Goal: Task Accomplishment & Management: Use online tool/utility

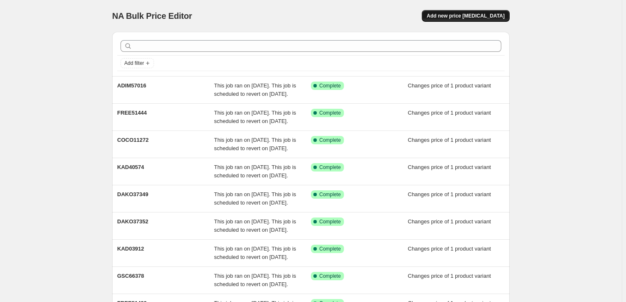
click at [472, 20] on button "Add new price [MEDICAL_DATA]" at bounding box center [466, 16] width 88 height 12
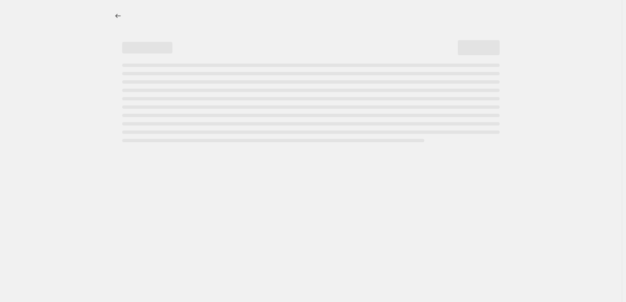
select select "percentage"
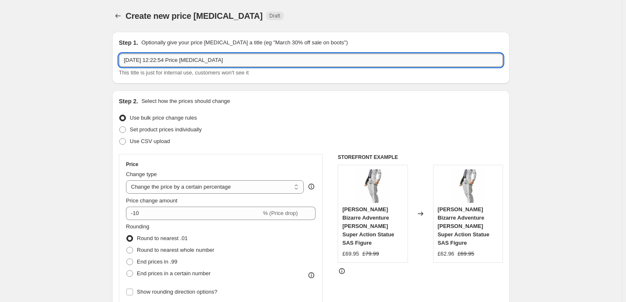
click at [225, 57] on input "30 Sept 2025, 12:22:54 Price change job" at bounding box center [311, 60] width 384 height 13
paste input "FREE51430"
type input "FREE51430"
click at [156, 129] on span "Set product prices individually" at bounding box center [166, 129] width 72 height 6
click at [120, 127] on input "Set product prices individually" at bounding box center [119, 126] width 0 height 0
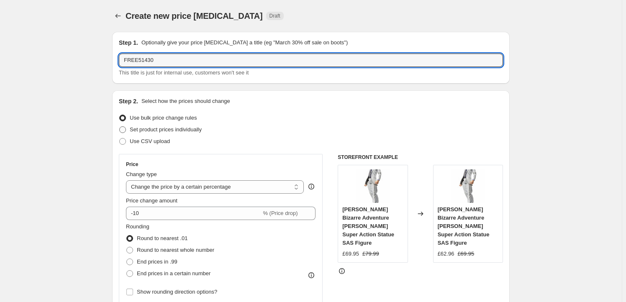
radio input "true"
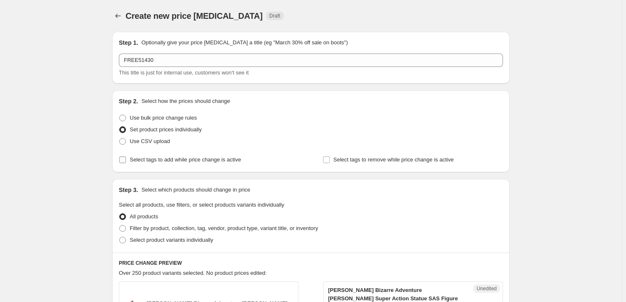
click at [154, 160] on span "Select tags to add while price change is active" at bounding box center [185, 160] width 111 height 6
click at [126, 160] on input "Select tags to add while price change is active" at bounding box center [122, 160] width 7 height 7
checkbox input "true"
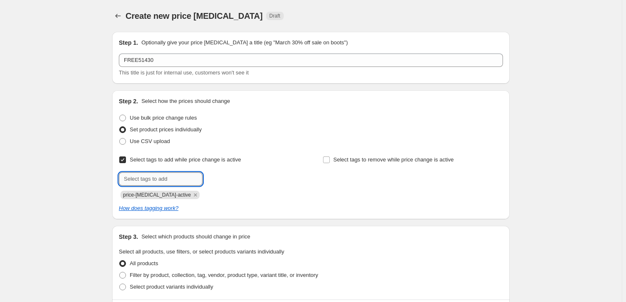
click at [181, 183] on input "text" at bounding box center [161, 178] width 84 height 13
paste input "FREE51430"
type input "FREE51430"
click at [219, 176] on b "Add" at bounding box center [215, 178] width 10 height 6
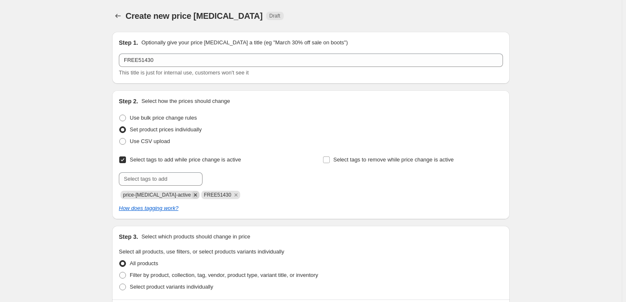
click at [192, 194] on icon "Remove price-change-job-active" at bounding box center [196, 195] width 8 height 8
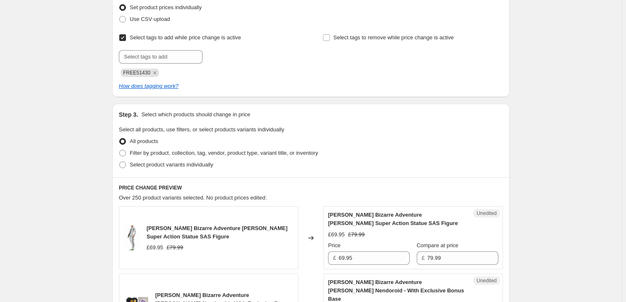
scroll to position [152, 0]
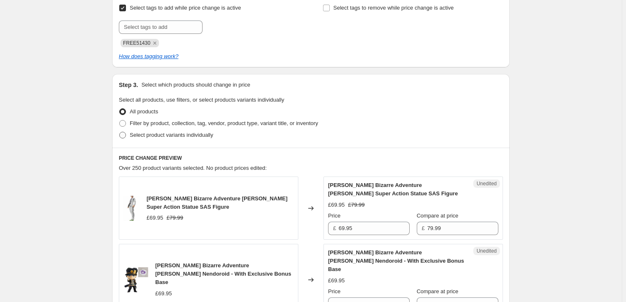
click at [172, 136] on span "Select product variants individually" at bounding box center [171, 135] width 83 height 6
click at [120, 132] on input "Select product variants individually" at bounding box center [119, 132] width 0 height 0
radio input "true"
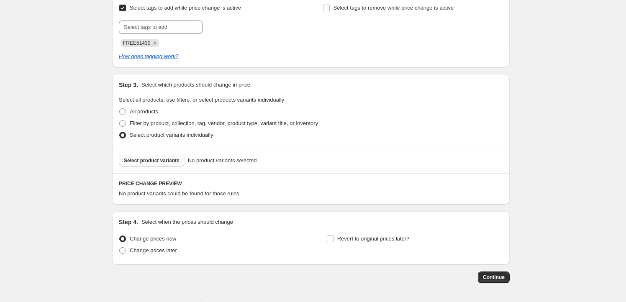
click at [159, 157] on span "Select product variants" at bounding box center [152, 160] width 56 height 7
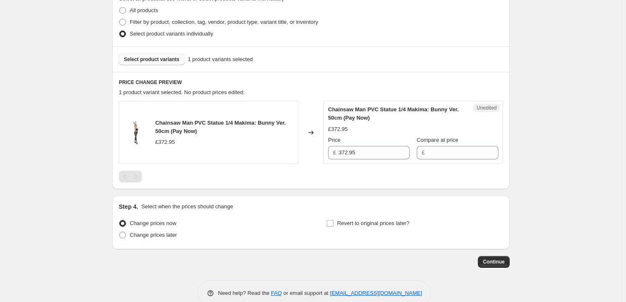
scroll to position [253, 0]
click at [372, 148] on input "372.95" at bounding box center [374, 152] width 71 height 13
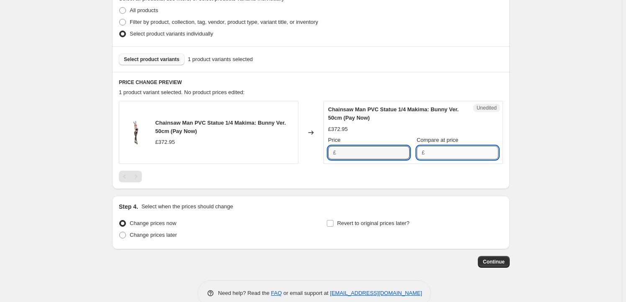
type input "372.95"
click at [441, 154] on input "Compare at price" at bounding box center [462, 152] width 71 height 13
paste input "372.95"
type input "372.95"
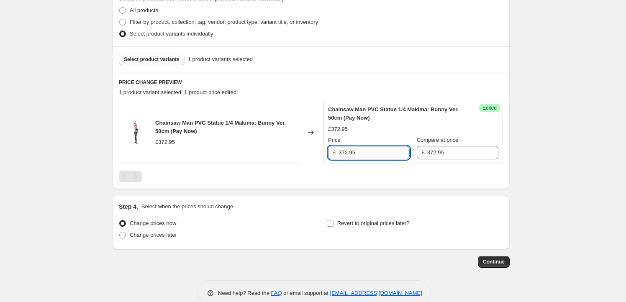
click at [364, 154] on input "372.95" at bounding box center [374, 152] width 71 height 13
click at [344, 156] on input "372.95" at bounding box center [374, 152] width 71 height 13
type input "329.95"
click at [365, 221] on span "Revert to original prices later?" at bounding box center [373, 223] width 72 height 6
click at [334, 221] on input "Revert to original prices later?" at bounding box center [330, 223] width 7 height 7
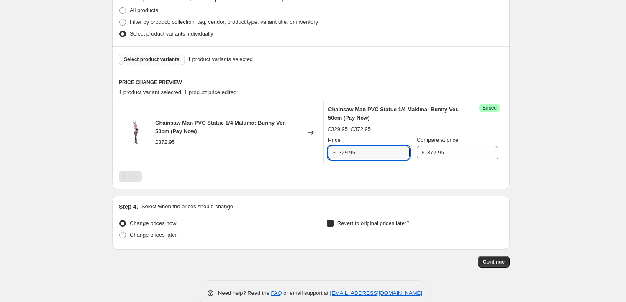
checkbox input "true"
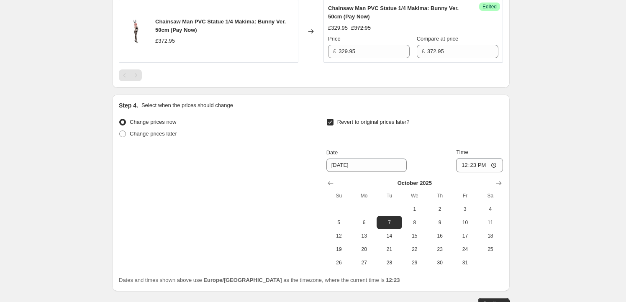
scroll to position [406, 0]
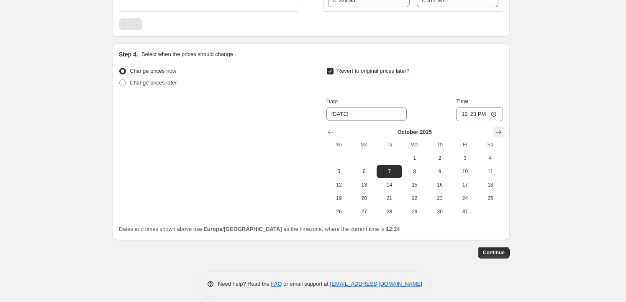
click at [498, 129] on icon "Show next month, November 2025" at bounding box center [499, 132] width 8 height 8
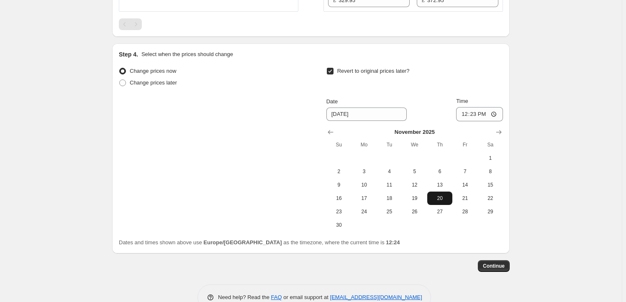
click at [442, 198] on span "20" at bounding box center [440, 198] width 18 height 7
type input "11/20/2025"
click at [476, 112] on input "12:23" at bounding box center [479, 114] width 47 height 14
type input "23:59"
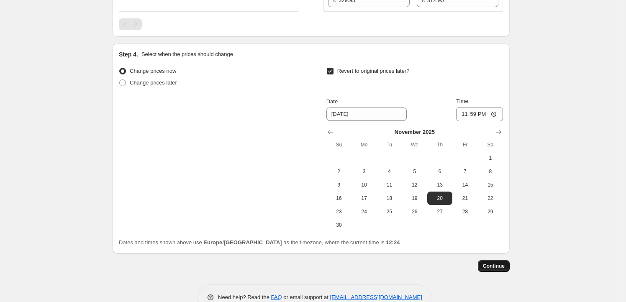
click at [490, 267] on span "Continue" at bounding box center [494, 266] width 22 height 7
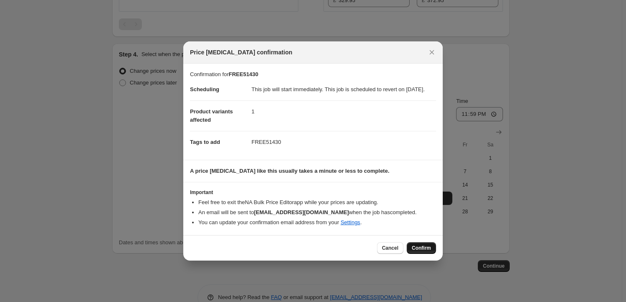
click at [417, 252] on span "Confirm" at bounding box center [421, 248] width 19 height 7
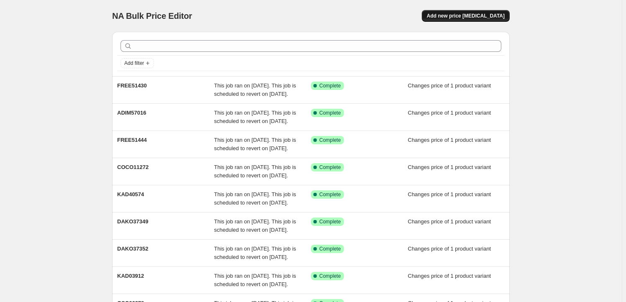
click at [483, 15] on span "Add new price [MEDICAL_DATA]" at bounding box center [466, 16] width 78 height 7
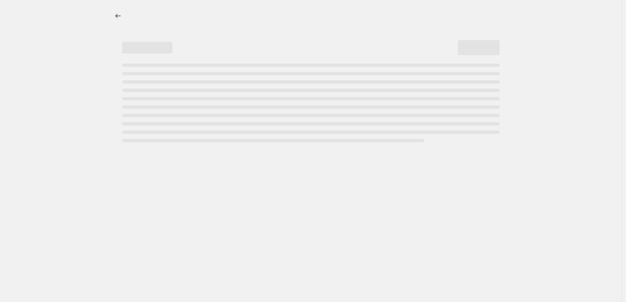
select select "percentage"
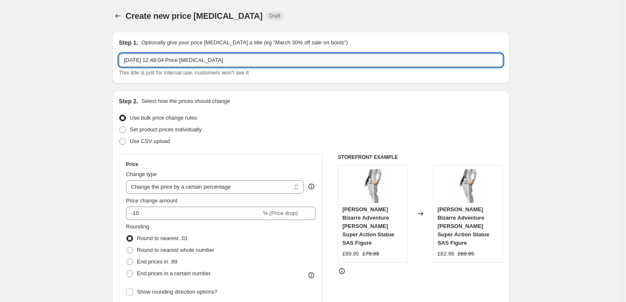
click at [241, 59] on input "[DATE] 12:48:04 Price [MEDICAL_DATA]" at bounding box center [311, 60] width 384 height 13
paste input "GSC66488"
type input "GSC66488"
click at [171, 131] on span "Set product prices individually" at bounding box center [166, 129] width 72 height 6
click at [120, 127] on input "Set product prices individually" at bounding box center [119, 126] width 0 height 0
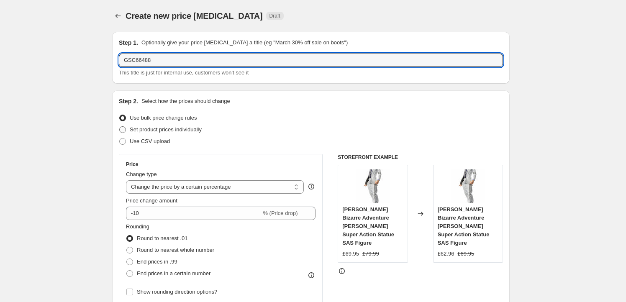
radio input "true"
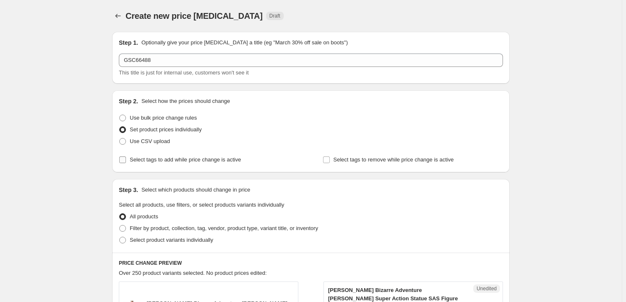
click at [167, 162] on span "Select tags to add while price change is active" at bounding box center [185, 160] width 111 height 6
click at [126, 162] on input "Select tags to add while price change is active" at bounding box center [122, 160] width 7 height 7
checkbox input "true"
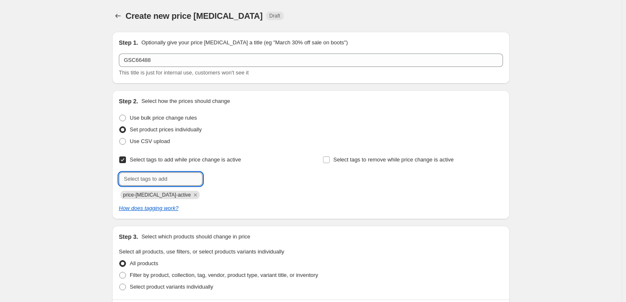
click at [163, 184] on input "text" at bounding box center [161, 178] width 84 height 13
type input "Milestone"
click at [228, 180] on span "Milestone" at bounding box center [232, 178] width 23 height 6
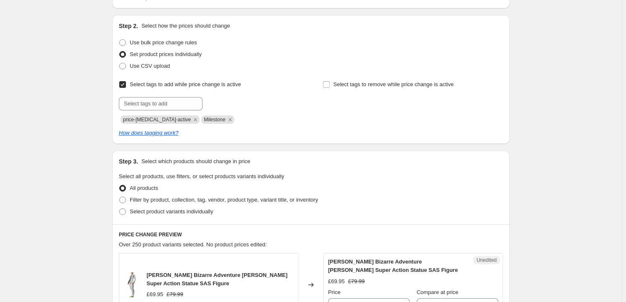
scroll to position [127, 0]
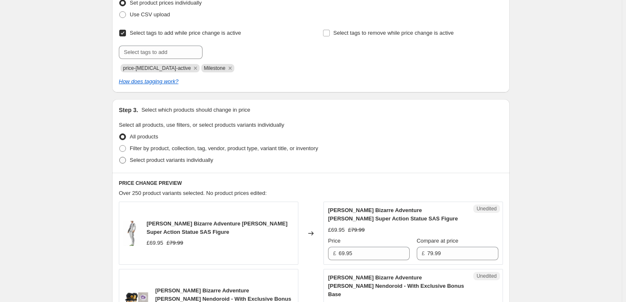
click at [170, 157] on span "Select product variants individually" at bounding box center [171, 160] width 83 height 6
click at [120, 157] on input "Select product variants individually" at bounding box center [119, 157] width 0 height 0
radio input "true"
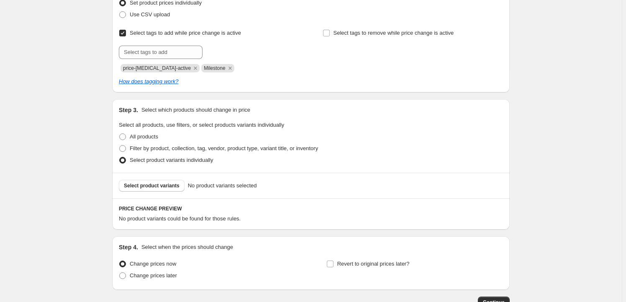
click at [153, 188] on span "Select product variants" at bounding box center [152, 186] width 56 height 7
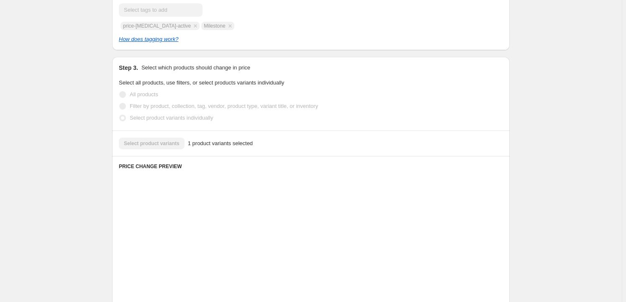
scroll to position [253, 0]
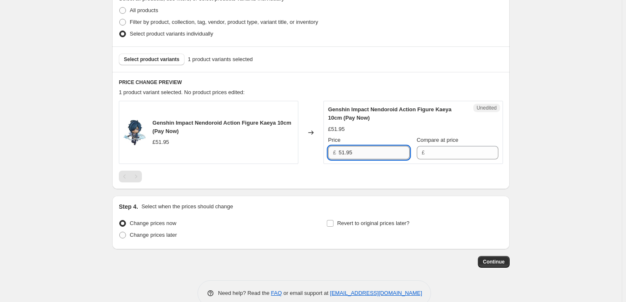
click at [368, 153] on input "51.95" at bounding box center [374, 152] width 71 height 13
type input "51.95"
drag, startPoint x: 443, startPoint y: 155, endPoint x: 424, endPoint y: 157, distance: 19.0
click at [443, 154] on input "Compare at price" at bounding box center [462, 152] width 71 height 13
paste input "51.95"
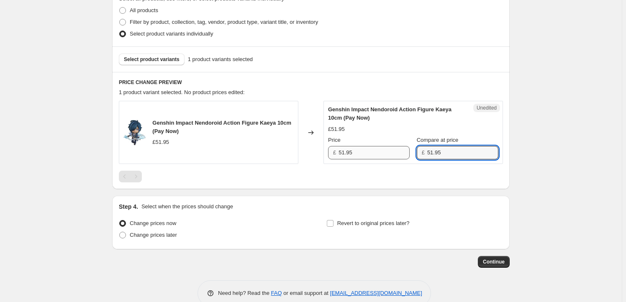
type input "51.95"
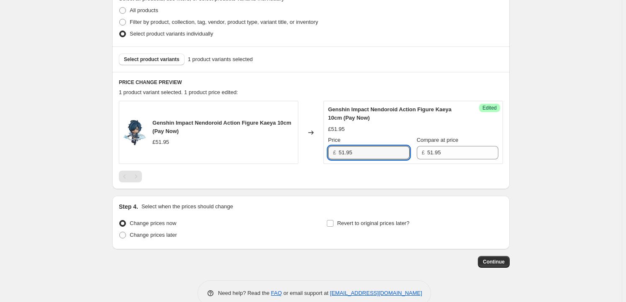
drag, startPoint x: 346, startPoint y: 149, endPoint x: 313, endPoint y: 149, distance: 33.1
click at [313, 149] on div "Genshin Impact Nendoroid Action Figure Kaeya 10cm (Pay Now) £51.95 Changed to S…" at bounding box center [311, 132] width 384 height 63
type input "49.95"
click at [373, 220] on span "Revert to original prices later?" at bounding box center [373, 223] width 72 height 6
click at [334, 220] on input "Revert to original prices later?" at bounding box center [330, 223] width 7 height 7
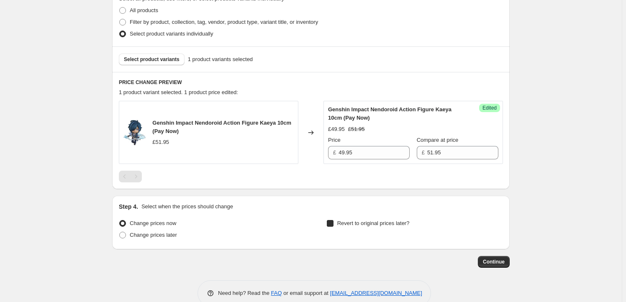
checkbox input "true"
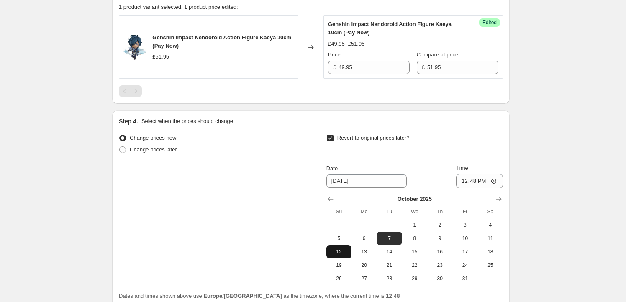
scroll to position [406, 0]
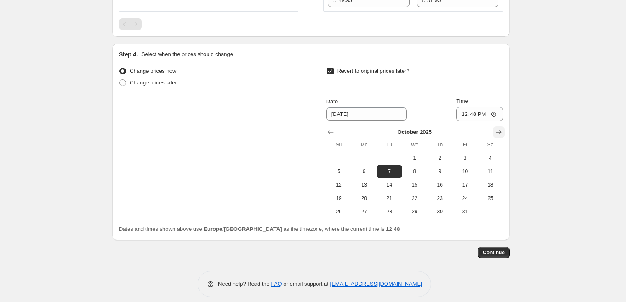
click at [502, 133] on icon "Show next month, November 2025" at bounding box center [498, 132] width 5 height 4
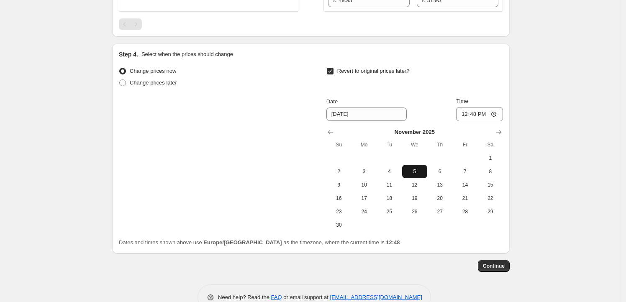
click at [419, 172] on span "5" at bounding box center [415, 171] width 18 height 7
type input "[DATE]"
click at [475, 113] on input "12:48" at bounding box center [479, 114] width 47 height 14
type input "23:59"
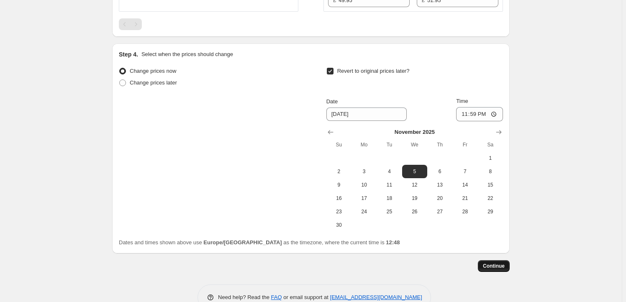
click at [493, 266] on span "Continue" at bounding box center [494, 266] width 22 height 7
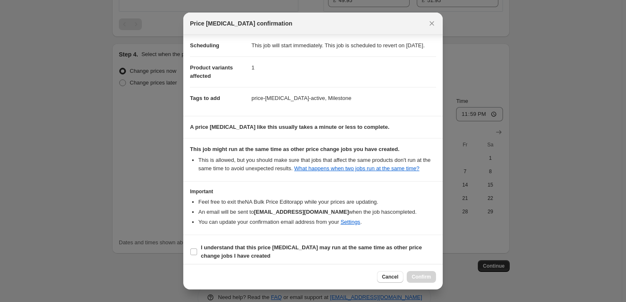
scroll to position [27, 0]
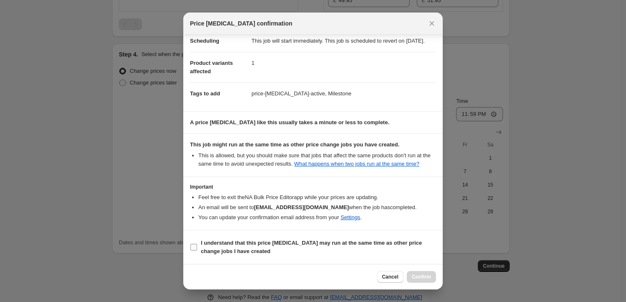
click at [263, 241] on b "I understand that this price [MEDICAL_DATA] may run at the same time as other p…" at bounding box center [311, 247] width 221 height 15
click at [197, 244] on input "I understand that this price [MEDICAL_DATA] may run at the same time as other p…" at bounding box center [193, 247] width 7 height 7
checkbox input "true"
click at [418, 275] on span "Confirm" at bounding box center [421, 277] width 19 height 7
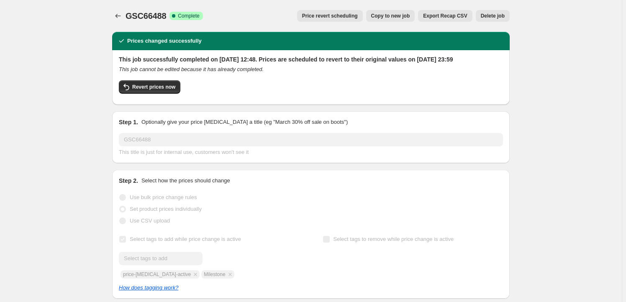
click at [387, 12] on button "Copy to new job" at bounding box center [390, 16] width 49 height 12
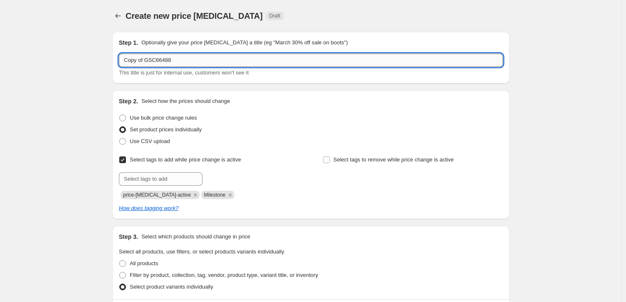
click at [188, 64] on input "Copy of GSC66488" at bounding box center [311, 60] width 384 height 13
paste input "GSC66495"
type input "GSC66495"
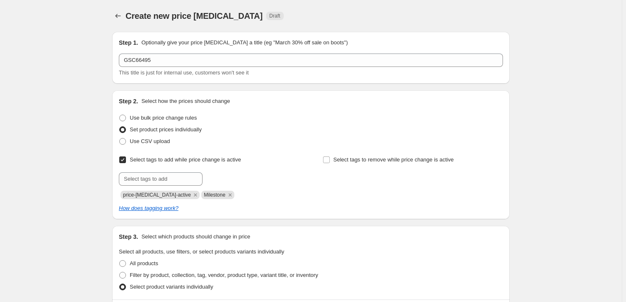
click at [72, 89] on div "Create new price [MEDICAL_DATA]. This page is ready Create new price [MEDICAL_D…" at bounding box center [311, 286] width 622 height 572
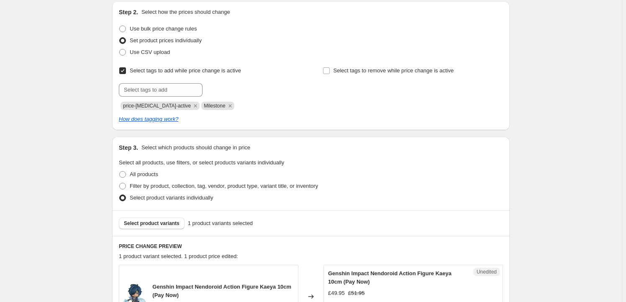
scroll to position [152, 0]
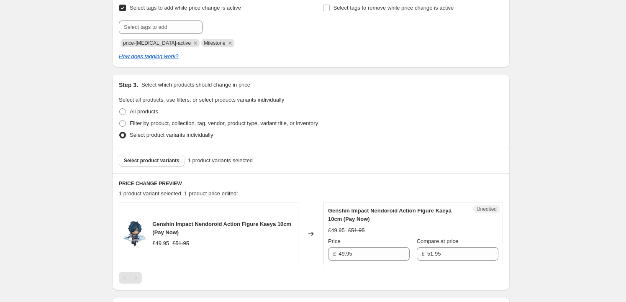
click at [133, 167] on div "Select product variants 1 product variants selected" at bounding box center [311, 161] width 398 height 26
click at [142, 159] on span "Select product variants" at bounding box center [152, 160] width 56 height 7
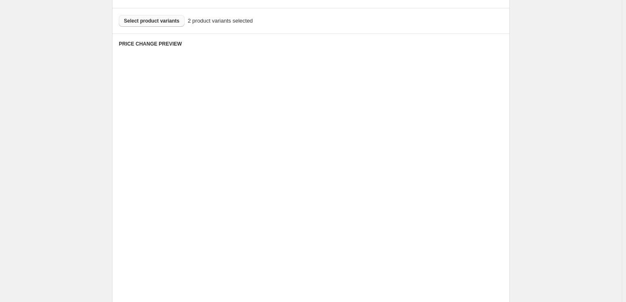
scroll to position [279, 0]
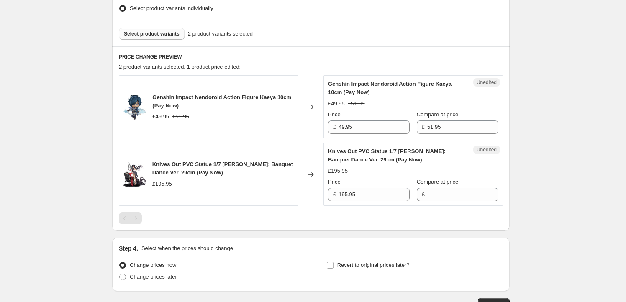
click at [162, 100] on span "Genshin Impact Nendoroid Action Figure Kaeya 10cm (Pay Now)" at bounding box center [221, 101] width 139 height 15
drag, startPoint x: 162, startPoint y: 100, endPoint x: 263, endPoint y: 91, distance: 101.7
click at [263, 91] on div "Genshin Impact Nendoroid Action Figure Kaeya 10cm (Pay Now) £49.95 £51.95" at bounding box center [209, 106] width 180 height 63
copy span "Genshin Impact Nendoroid Action Figure Kaeya"
click at [160, 29] on button "Select product variants" at bounding box center [152, 34] width 66 height 12
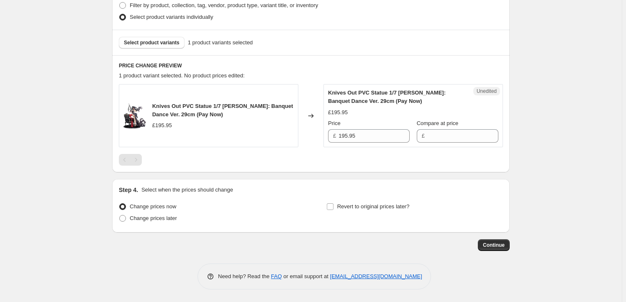
scroll to position [269, 0]
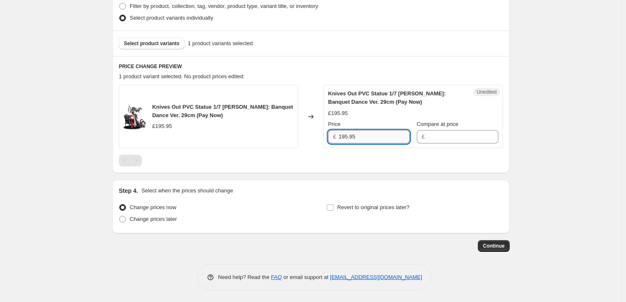
click at [358, 131] on input "195.95" at bounding box center [374, 136] width 71 height 13
type input "195.95"
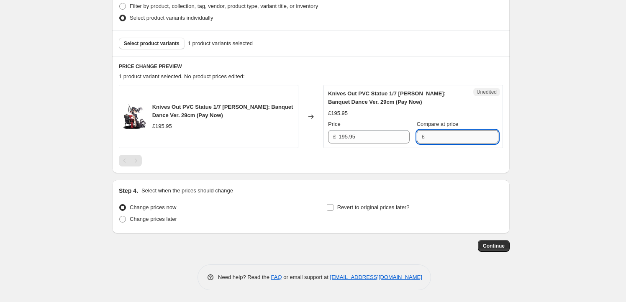
click at [446, 138] on input "Compare at price" at bounding box center [462, 136] width 71 height 13
paste input "195.95"
type input "195.95"
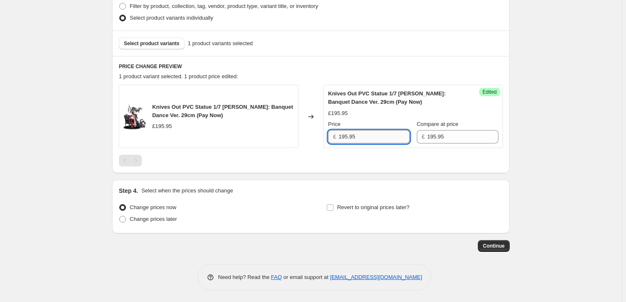
drag, startPoint x: 348, startPoint y: 136, endPoint x: 344, endPoint y: 136, distance: 4.6
click at [344, 136] on input "195.95" at bounding box center [374, 136] width 71 height 13
type input "189.95"
click at [358, 208] on span "Revert to original prices later?" at bounding box center [373, 207] width 72 height 6
click at [334, 208] on input "Revert to original prices later?" at bounding box center [330, 207] width 7 height 7
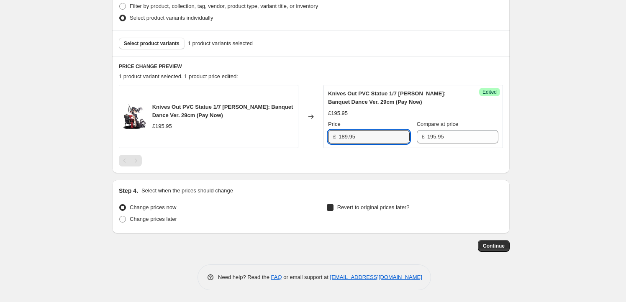
checkbox input "true"
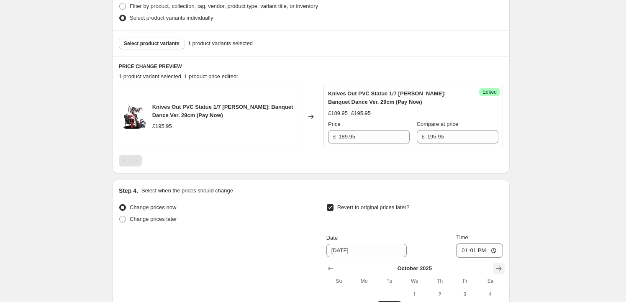
click at [497, 266] on icon "Show next month, November 2025" at bounding box center [499, 269] width 8 height 8
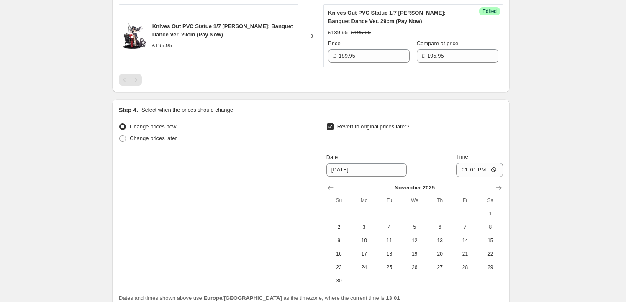
scroll to position [396, 0]
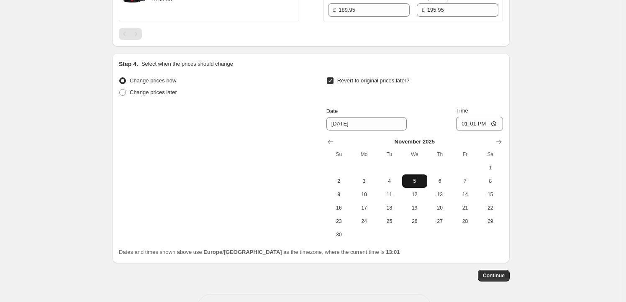
click at [414, 183] on span "5" at bounding box center [415, 181] width 18 height 7
type input "[DATE]"
click at [477, 125] on input "13:01" at bounding box center [479, 124] width 47 height 14
type input "23:59"
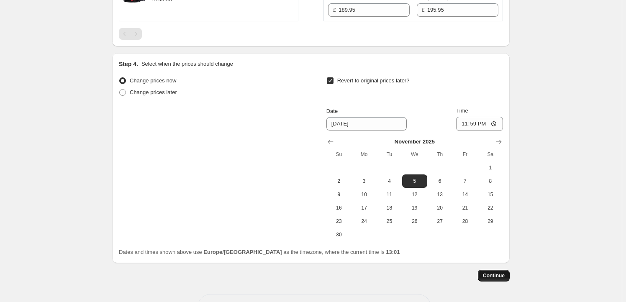
click at [494, 274] on span "Continue" at bounding box center [494, 275] width 22 height 7
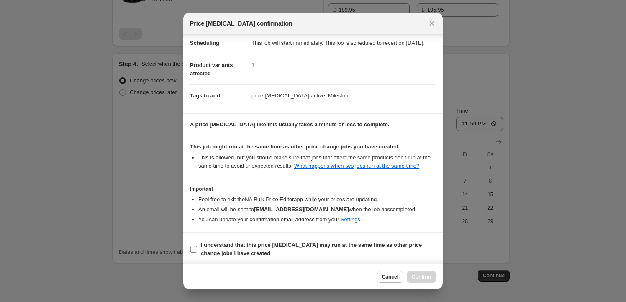
scroll to position [27, 0]
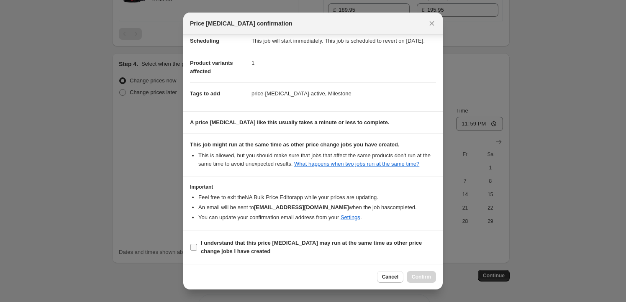
click at [235, 246] on b "I understand that this price [MEDICAL_DATA] may run at the same time as other p…" at bounding box center [311, 247] width 221 height 15
click at [197, 246] on input "I understand that this price [MEDICAL_DATA] may run at the same time as other p…" at bounding box center [193, 247] width 7 height 7
checkbox input "true"
click at [419, 278] on span "Confirm" at bounding box center [421, 277] width 19 height 7
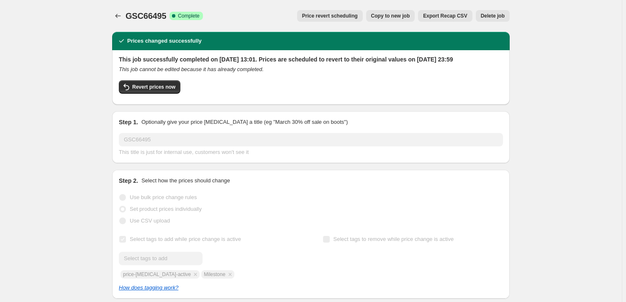
click at [390, 11] on button "Copy to new job" at bounding box center [390, 16] width 49 height 12
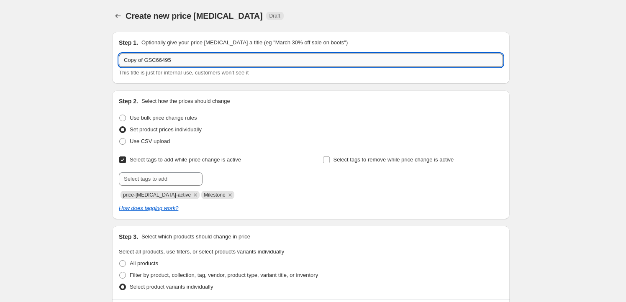
click at [183, 64] on input "Copy of GSC66495" at bounding box center [311, 60] width 384 height 13
paste input "ADIM57014"
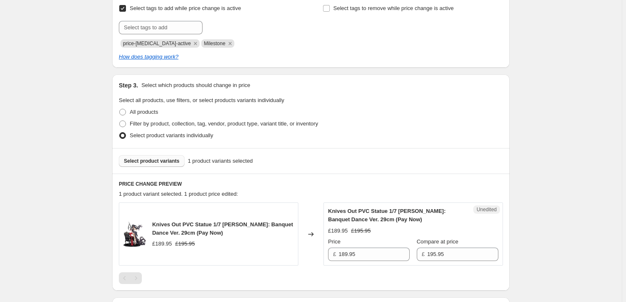
scroll to position [152, 0]
type input "ADIM57014"
click at [150, 161] on span "Select product variants" at bounding box center [152, 160] width 56 height 7
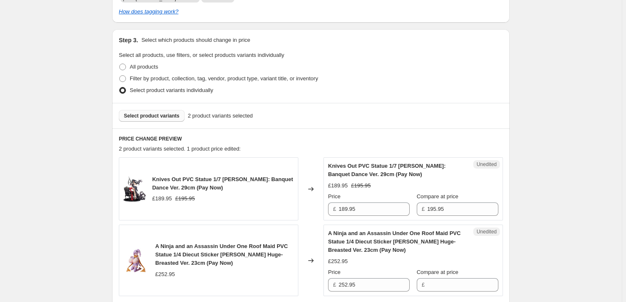
scroll to position [253, 0]
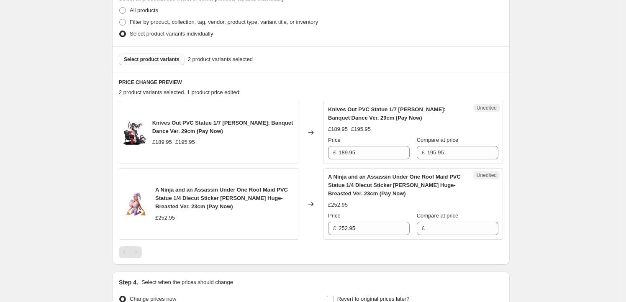
click at [159, 125] on span "Knives Out PVC Statue 1/7 [PERSON_NAME]: Banquet Dance Ver. 29cm (Pay Now)" at bounding box center [222, 127] width 141 height 15
click at [159, 130] on span "Knives Out PVC Statue 1/7 [PERSON_NAME]: Banquet Dance Ver. 29cm (Pay Now)" at bounding box center [222, 127] width 141 height 15
copy span "Knives Out PVC Statue 1/7 [PERSON_NAME]: Banquet Dance Ver. 29cm"
click at [162, 61] on span "Select product variants" at bounding box center [152, 59] width 56 height 7
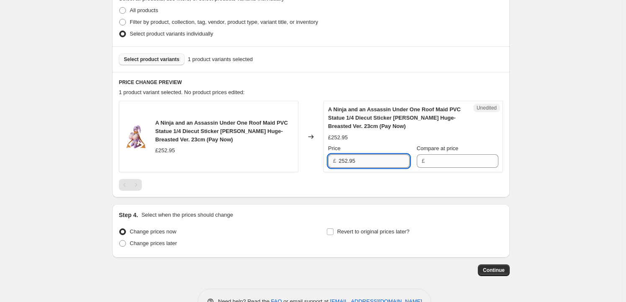
click at [370, 159] on input "252.95" at bounding box center [374, 160] width 71 height 13
type input "252.95"
click at [445, 161] on input "Compare at price" at bounding box center [462, 160] width 71 height 13
paste input "252.95"
type input "252.95"
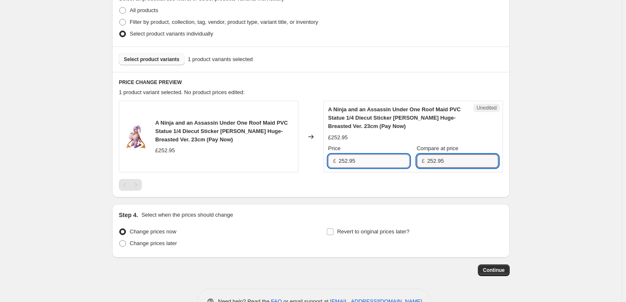
click at [347, 160] on input "252.95" at bounding box center [374, 160] width 71 height 13
drag, startPoint x: 348, startPoint y: 160, endPoint x: 344, endPoint y: 160, distance: 4.6
click at [344, 160] on input "252.95" at bounding box center [374, 160] width 71 height 13
type input "239.95"
click at [375, 229] on span "Revert to original prices later?" at bounding box center [373, 232] width 72 height 6
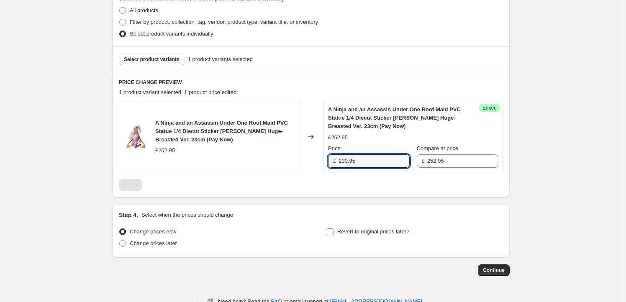
click at [334, 229] on input "Revert to original prices later?" at bounding box center [330, 232] width 7 height 7
checkbox input "true"
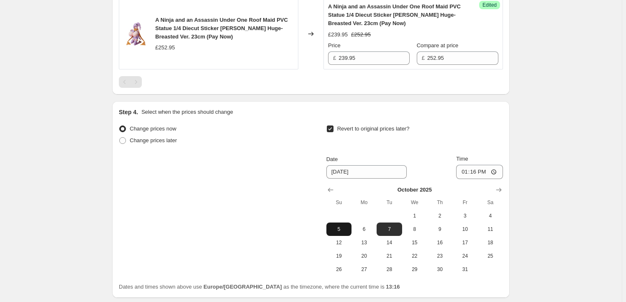
scroll to position [406, 0]
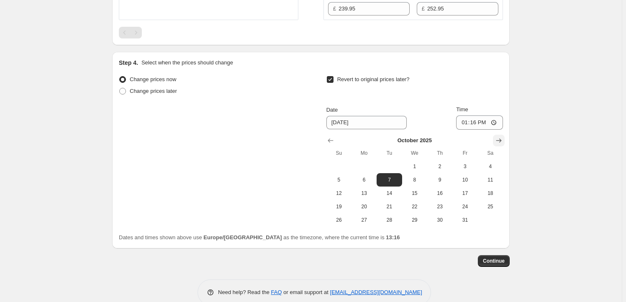
click at [501, 141] on icon "Show next month, November 2025" at bounding box center [499, 140] width 8 height 8
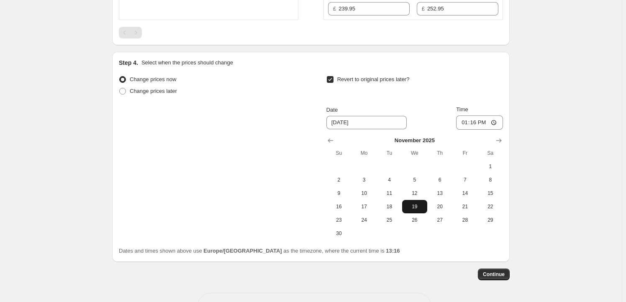
click at [411, 203] on span "19" at bounding box center [415, 206] width 18 height 7
type input "[DATE]"
click at [478, 122] on input "13:16" at bounding box center [479, 123] width 47 height 14
type input "23:59"
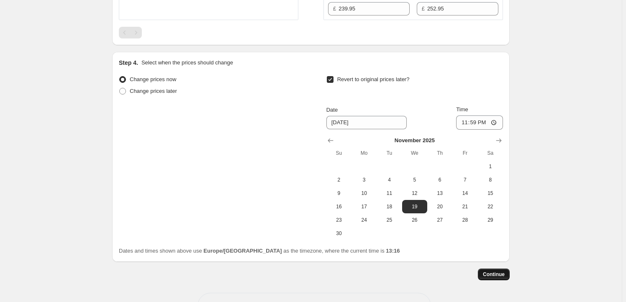
click at [493, 275] on span "Continue" at bounding box center [494, 274] width 22 height 7
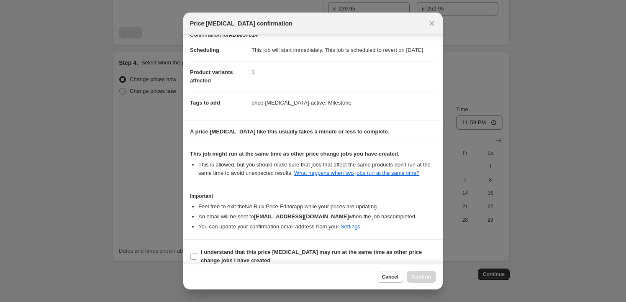
scroll to position [27, 0]
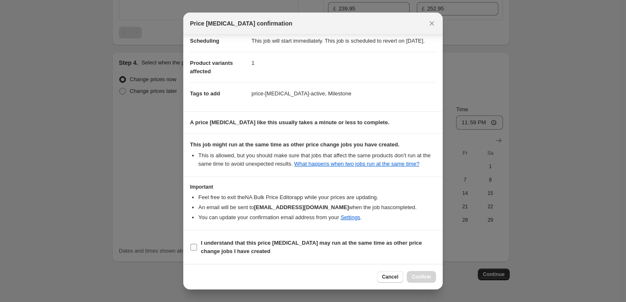
click at [251, 249] on span "I understand that this price [MEDICAL_DATA] may run at the same time as other p…" at bounding box center [318, 247] width 235 height 17
click at [197, 249] on input "I understand that this price [MEDICAL_DATA] may run at the same time as other p…" at bounding box center [193, 247] width 7 height 7
checkbox input "true"
click at [433, 281] on button "Confirm" at bounding box center [421, 277] width 29 height 12
